Goal: Task Accomplishment & Management: Manage account settings

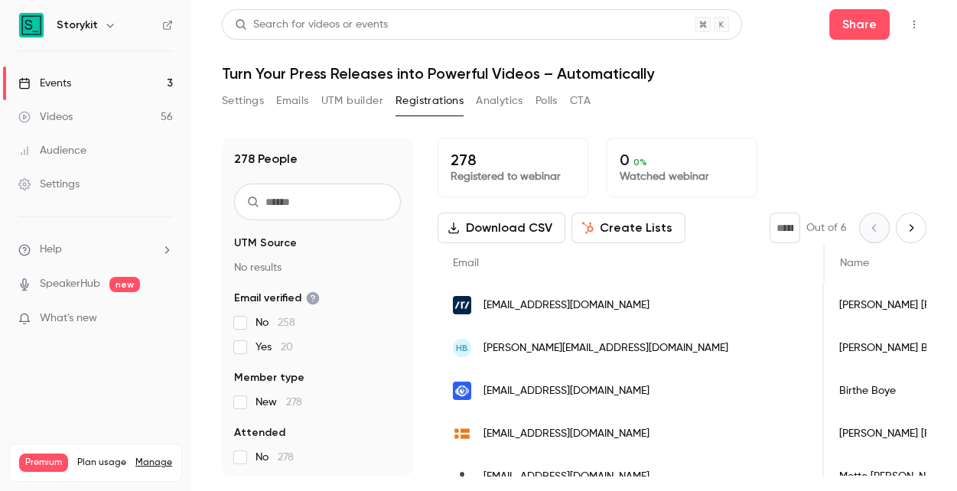
scroll to position [0, 88]
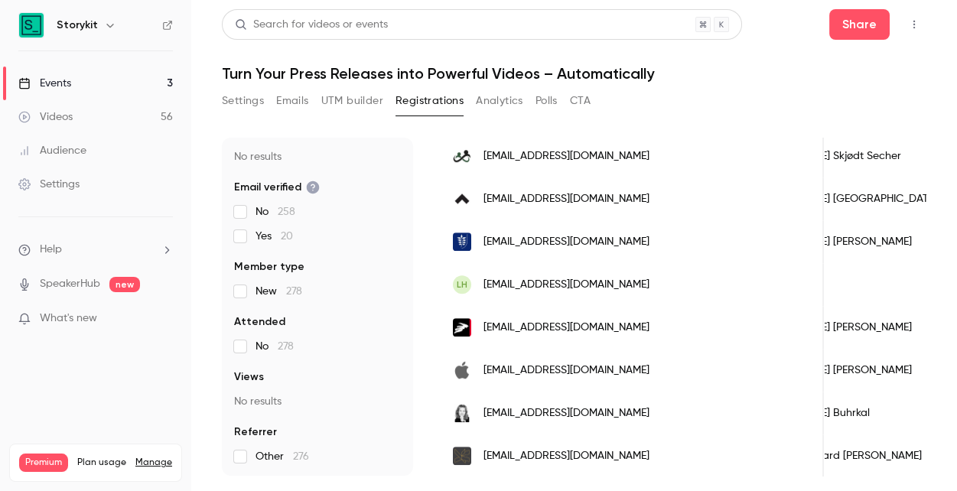
click at [311, 99] on div "Settings Emails UTM builder Registrations Analytics Polls CTA" at bounding box center [406, 101] width 369 height 24
click at [291, 99] on button "Emails" at bounding box center [292, 101] width 32 height 24
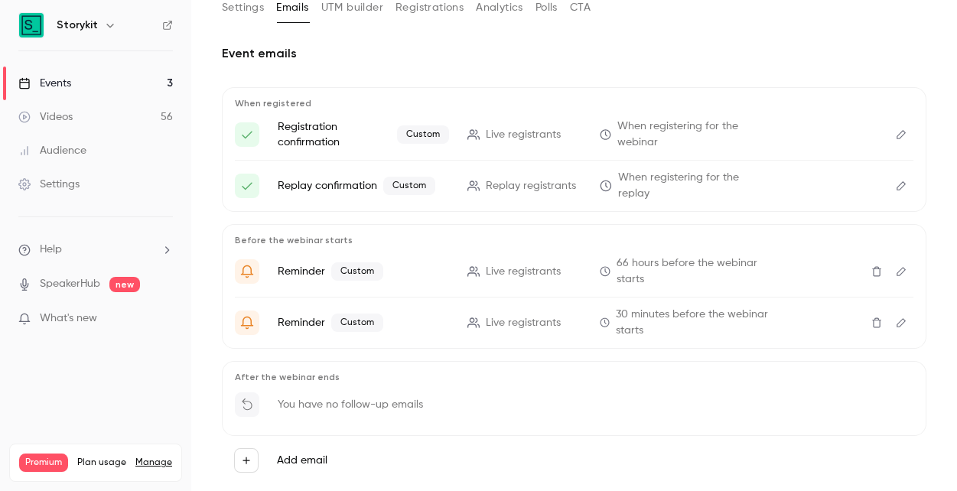
scroll to position [97, 0]
